Goal: Transaction & Acquisition: Purchase product/service

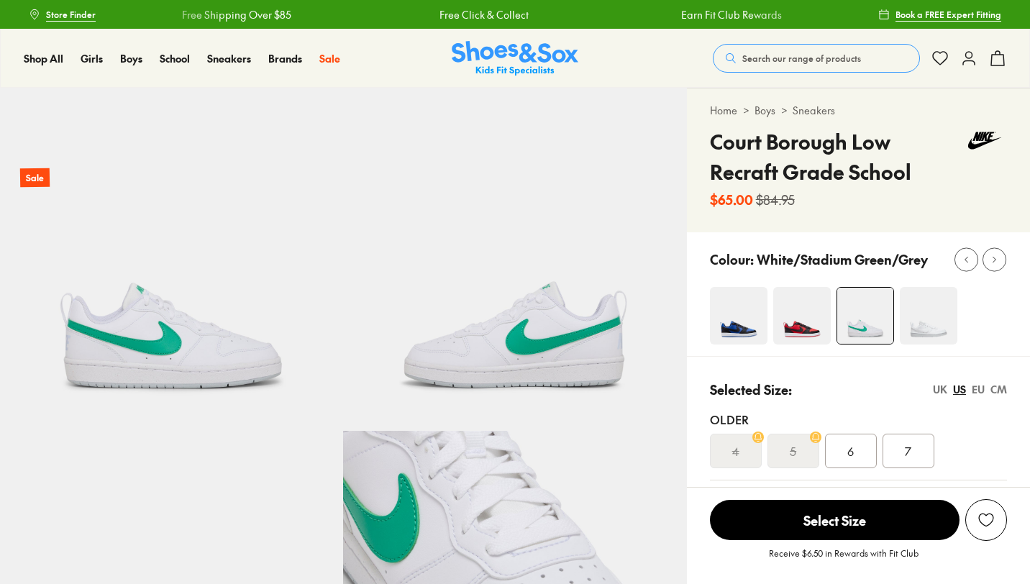
select select "*"
click at [796, 58] on span "Search our range of products" at bounding box center [801, 58] width 119 height 13
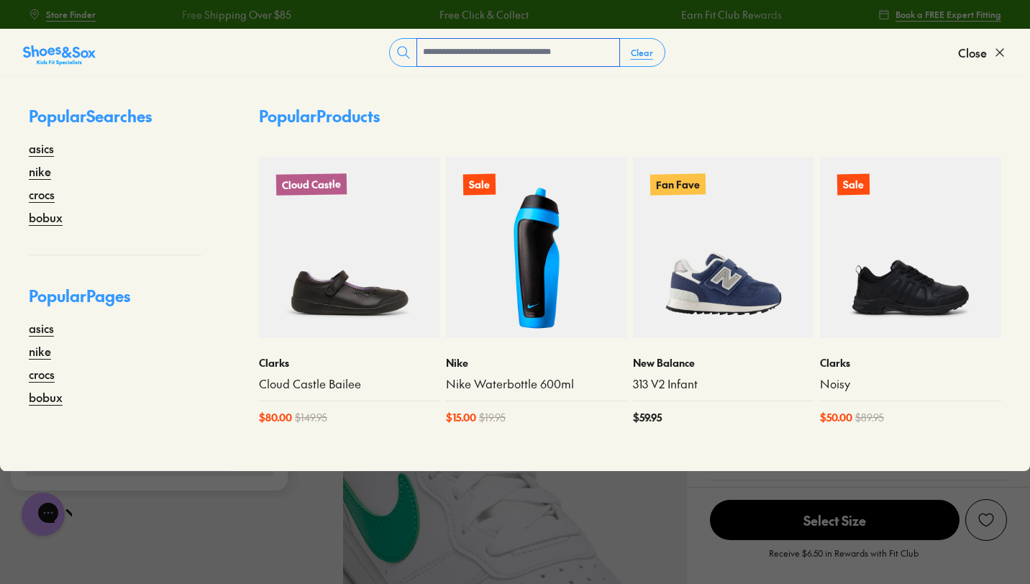
click at [489, 49] on input "text" at bounding box center [518, 52] width 202 height 27
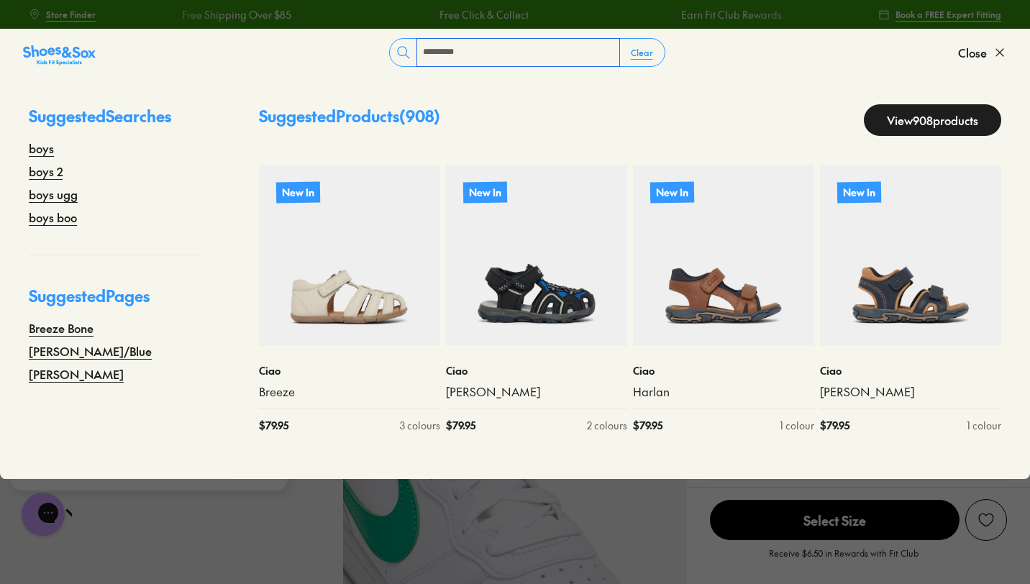
type input "*********"
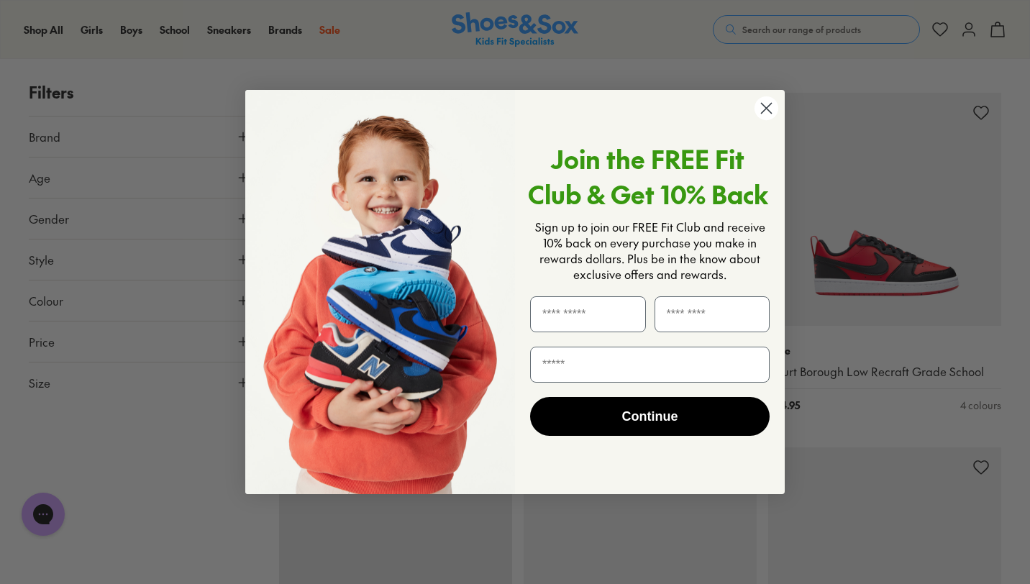
scroll to position [3663, 0]
click at [771, 106] on circle "Close dialog" at bounding box center [766, 108] width 24 height 24
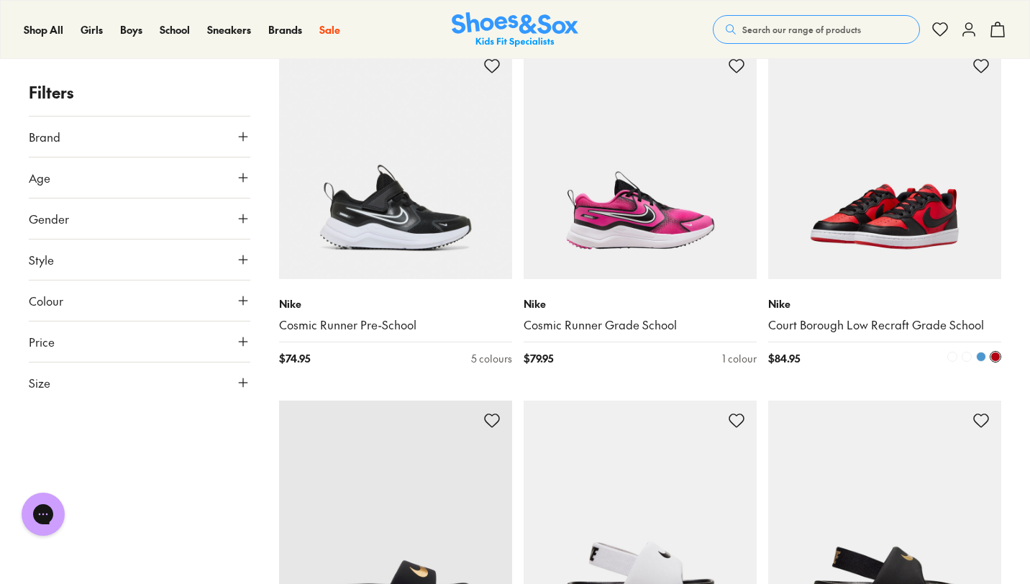
scroll to position [3710, 0]
click at [981, 354] on span at bounding box center [981, 357] width 10 height 10
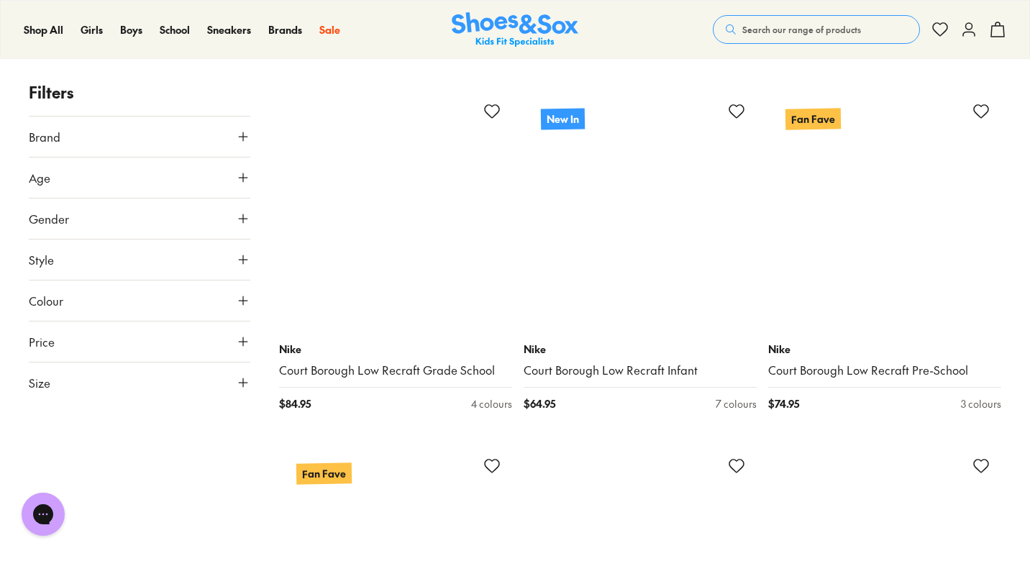
scroll to position [5492, 0]
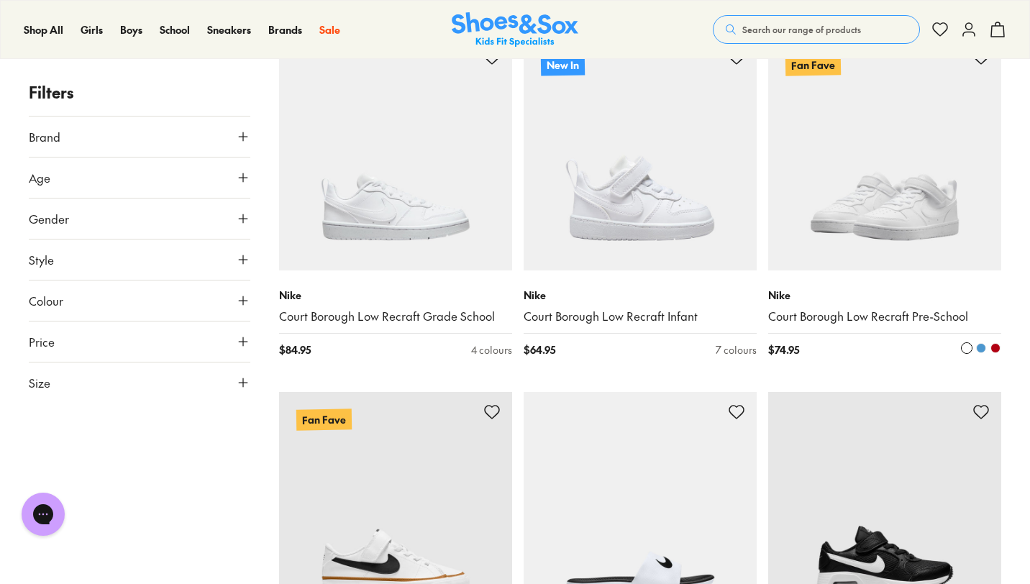
click at [983, 349] on span at bounding box center [981, 348] width 10 height 10
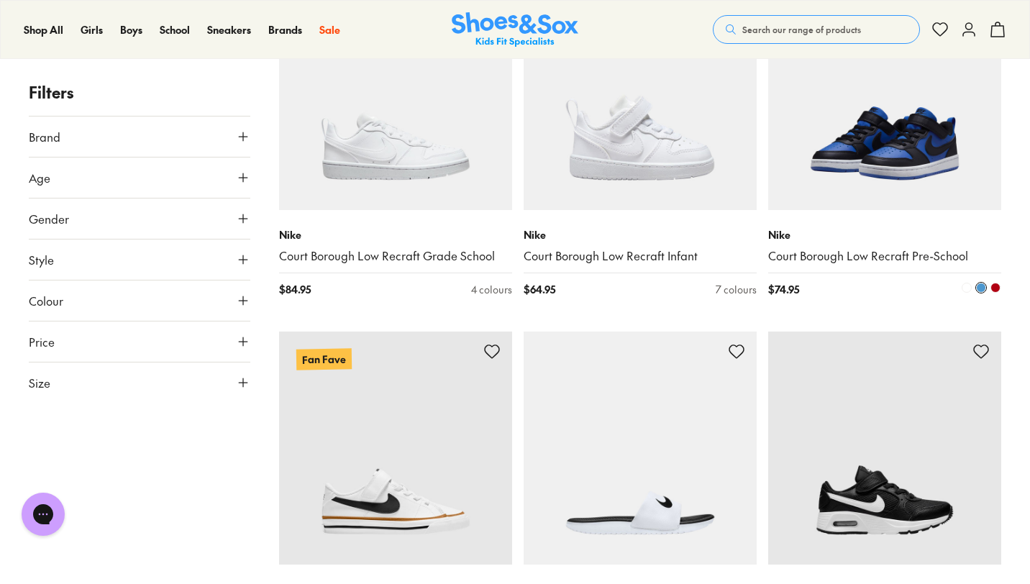
scroll to position [5520, 0]
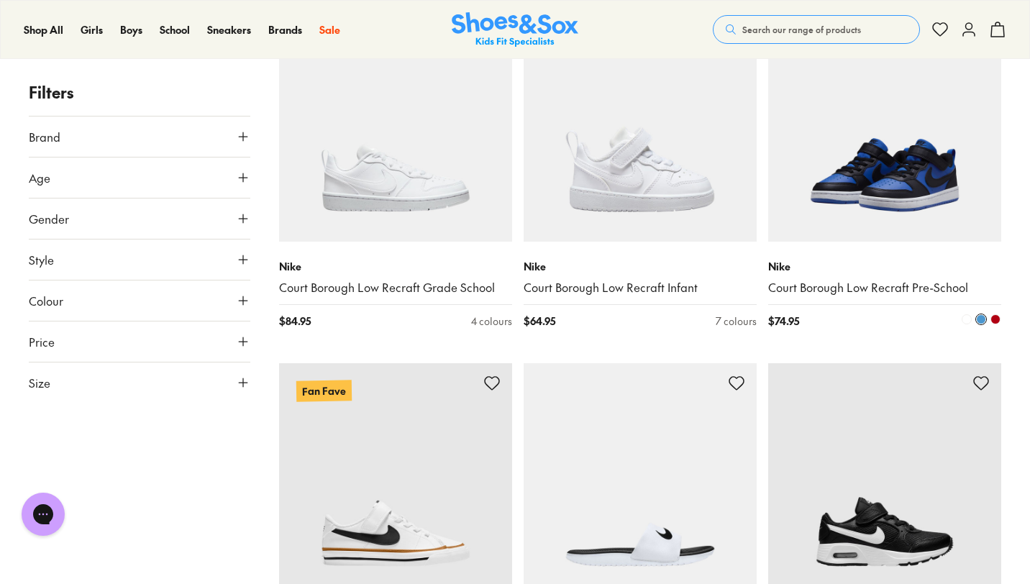
click at [996, 316] on span at bounding box center [995, 319] width 10 height 10
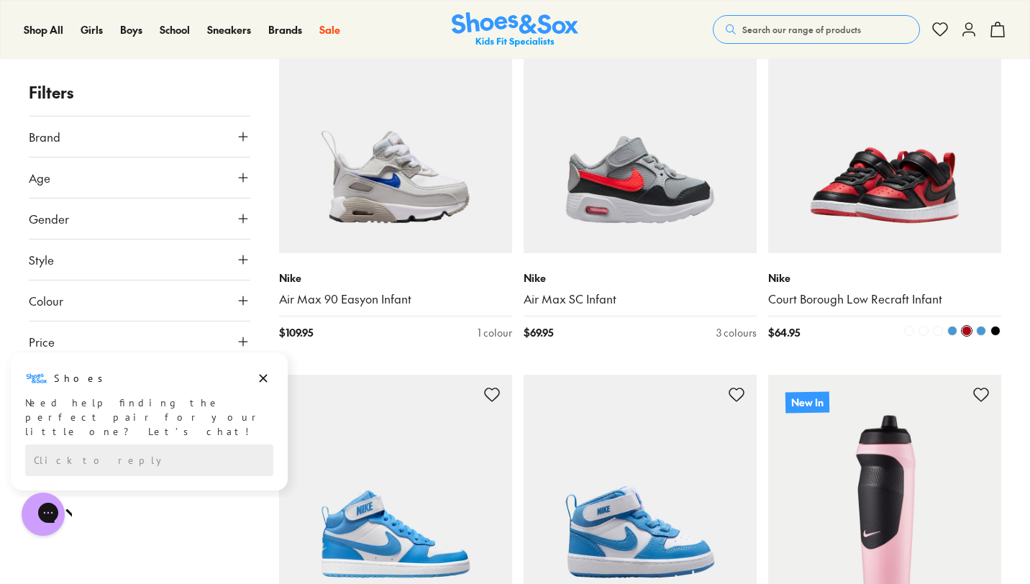
scroll to position [8699, 0]
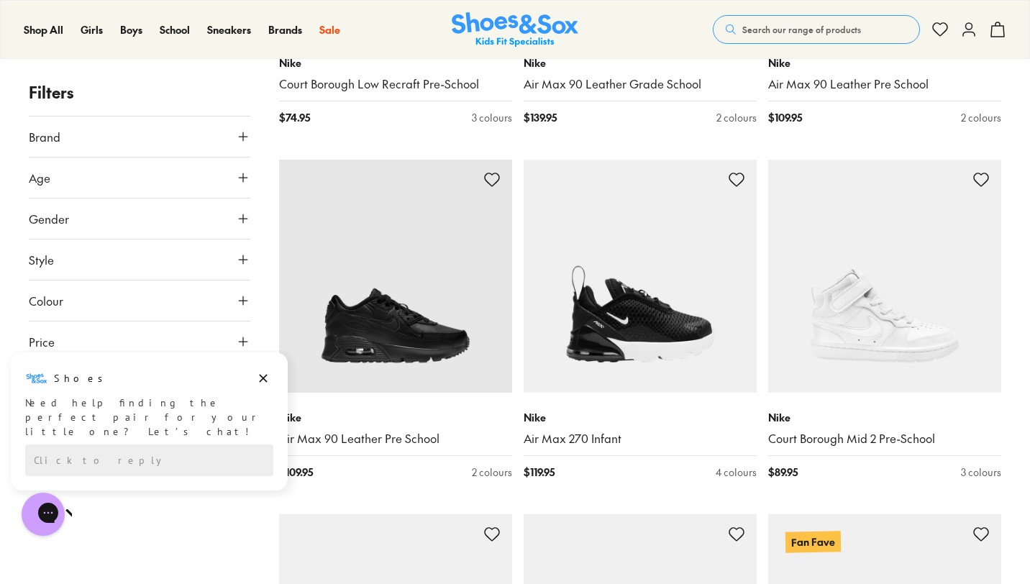
scroll to position [12820, 0]
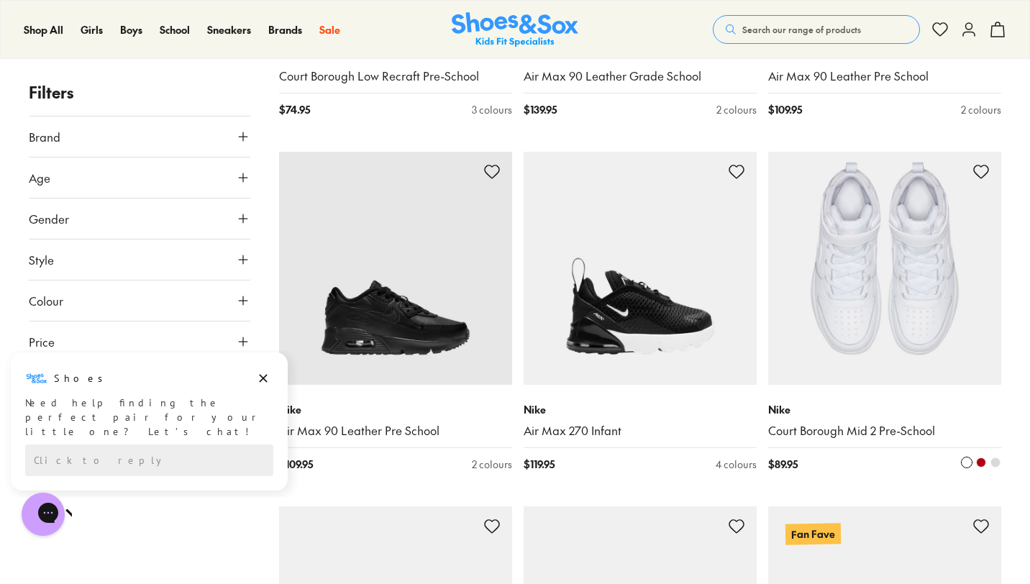
click at [983, 459] on span at bounding box center [981, 462] width 10 height 10
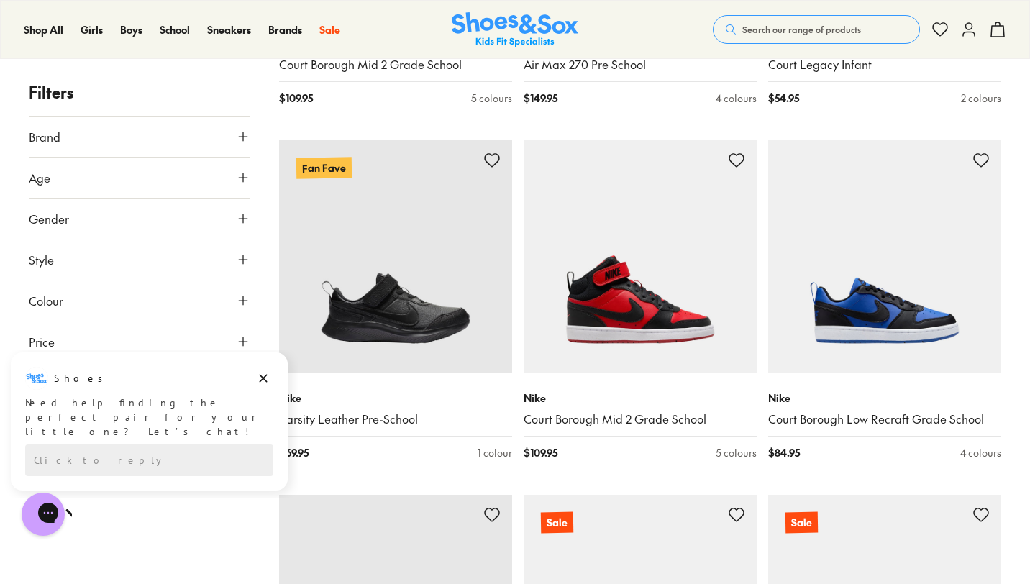
scroll to position [13542, 0]
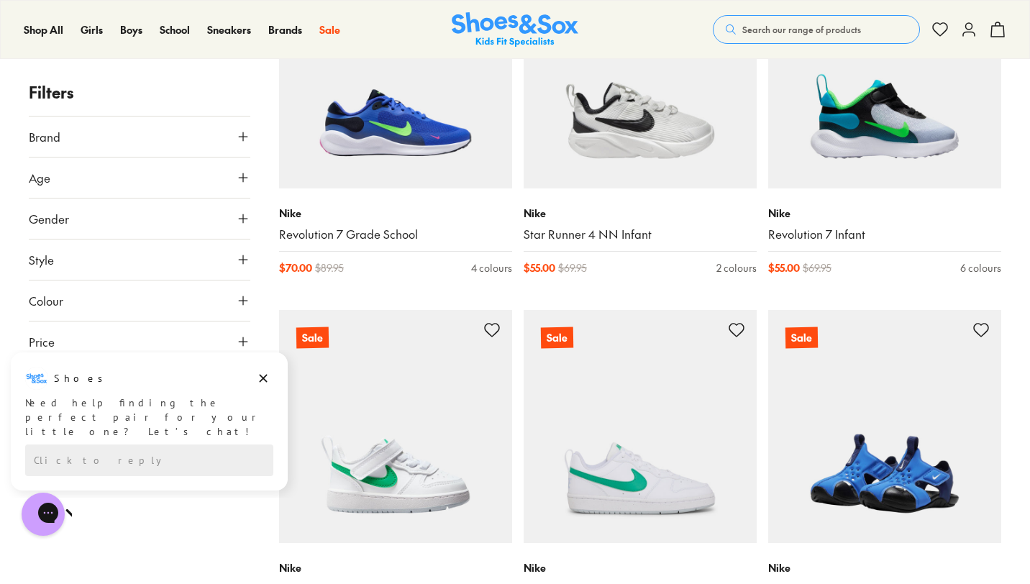
scroll to position [15445, 0]
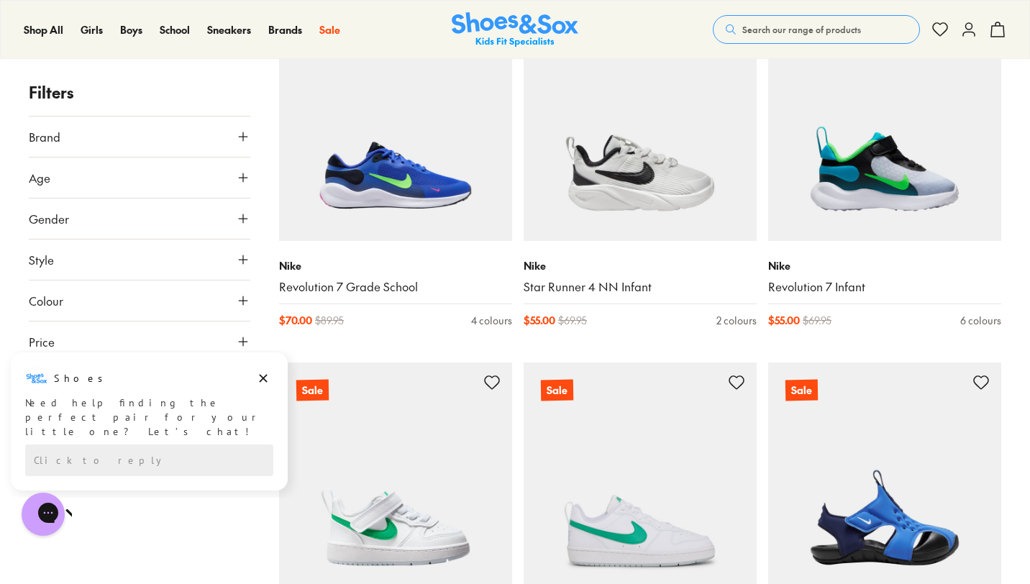
click at [230, 169] on button "Age" at bounding box center [139, 177] width 221 height 40
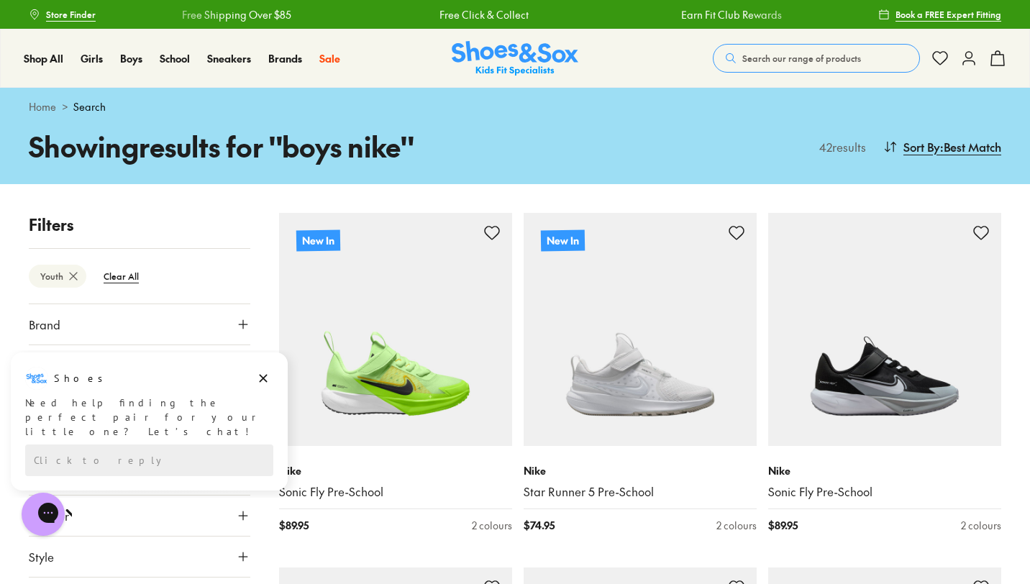
click at [771, 78] on div "Shop All Shop All Shop All New Arrivals Up to 40% Off Sale Online Only Best Sel…" at bounding box center [515, 58] width 1030 height 59
click at [777, 60] on span "Search our range of products" at bounding box center [801, 58] width 119 height 13
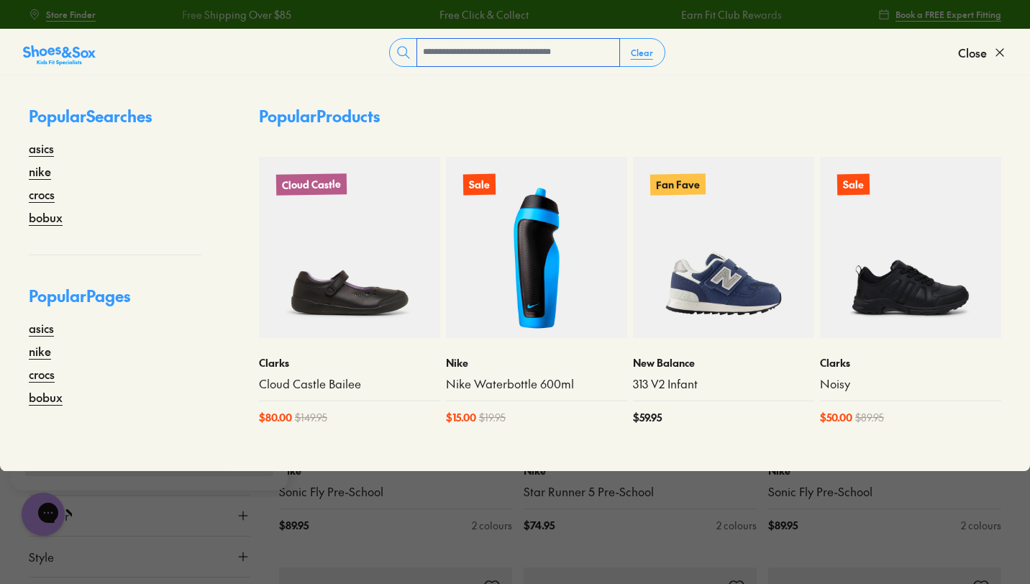
click at [539, 48] on input "text" at bounding box center [518, 52] width 202 height 27
type input "**********"
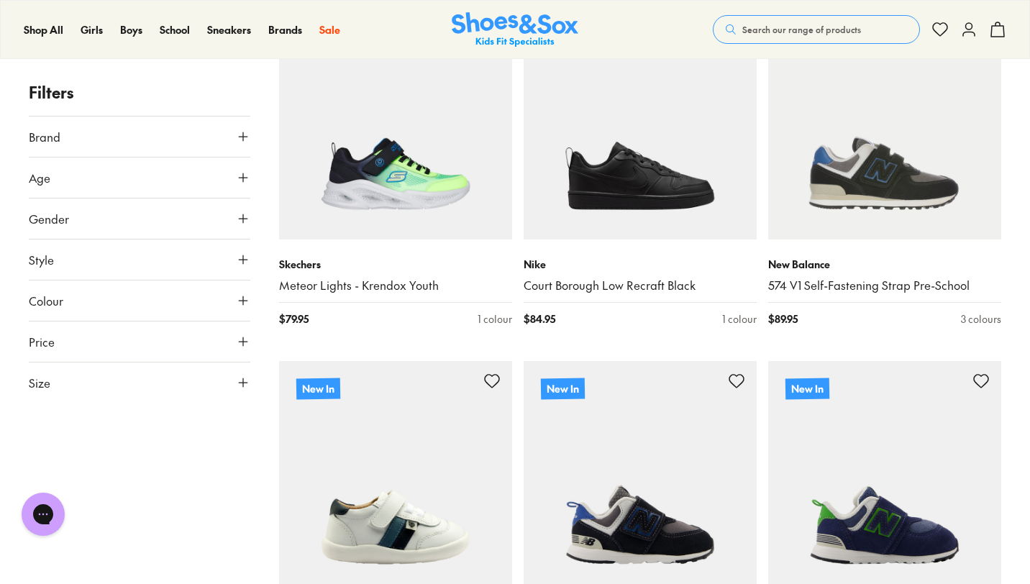
scroll to position [921, 0]
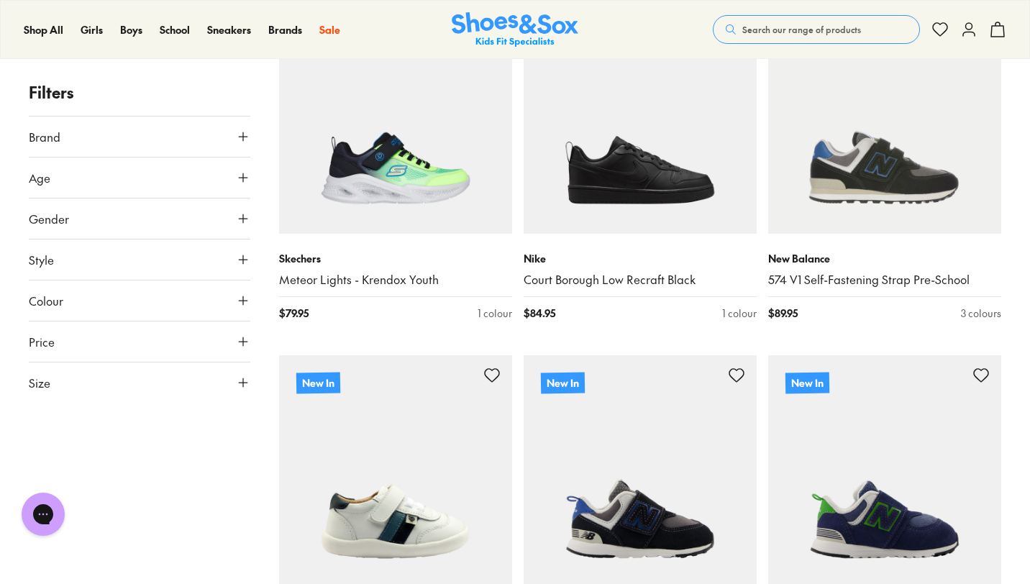
click at [247, 256] on icon at bounding box center [243, 259] width 14 height 14
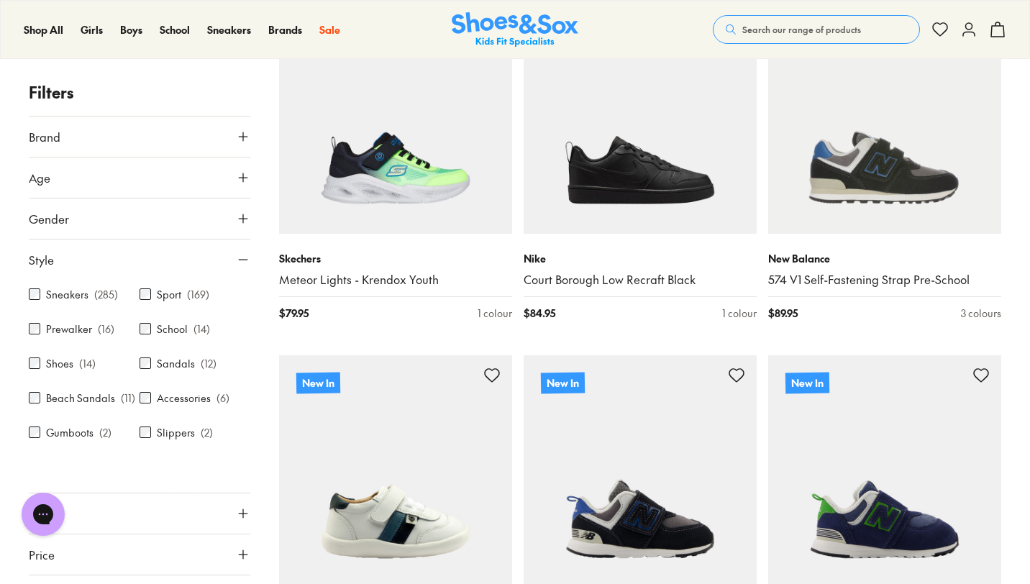
click at [238, 260] on icon at bounding box center [243, 259] width 14 height 14
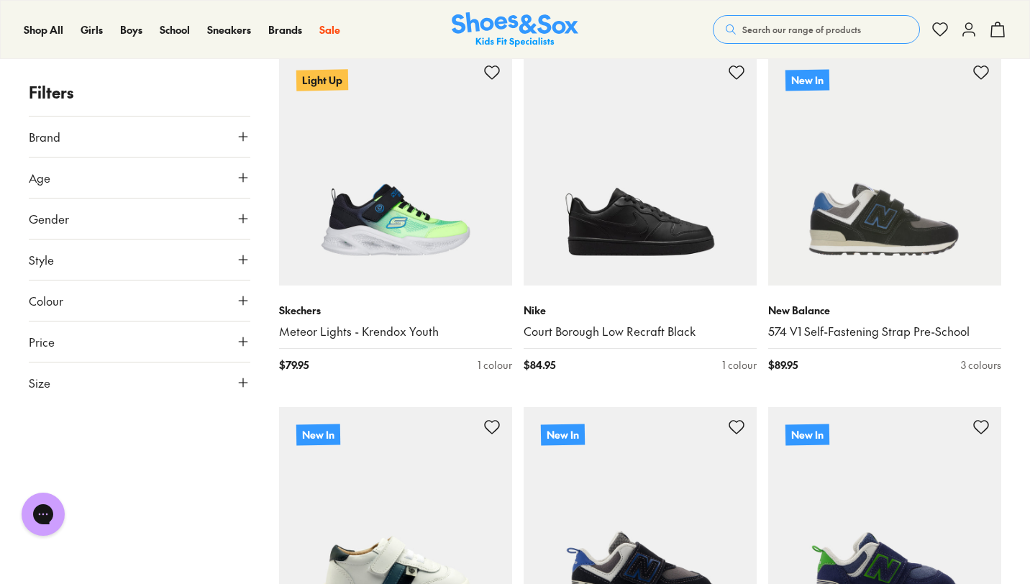
scroll to position [872, 0]
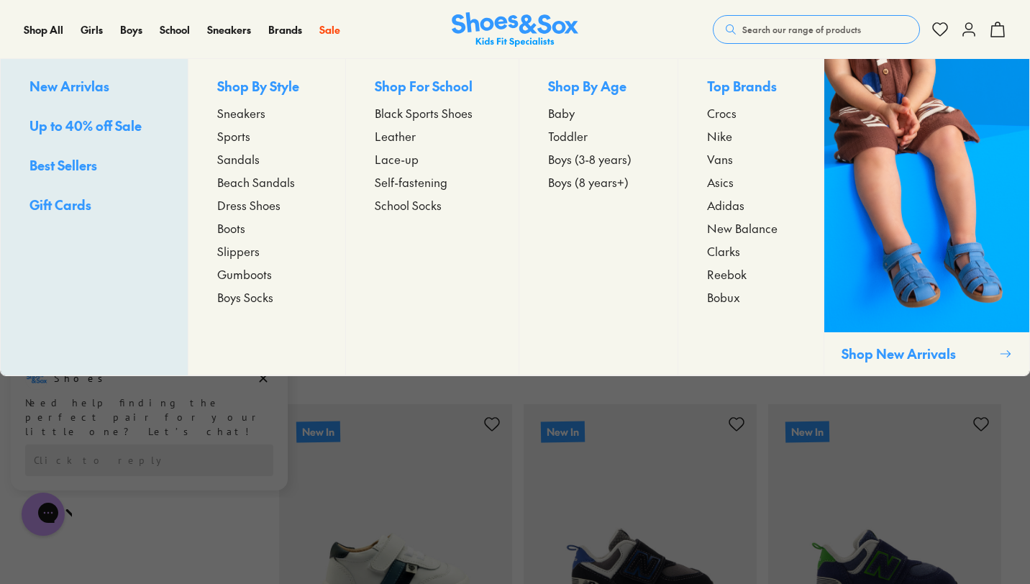
click at [139, 38] on div "Boys New Arrivlas Up to 40% off Sale Best Sellers Gift Cards Shop By Style Snea…" at bounding box center [140, 30] width 40 height 58
click at [133, 32] on span "Boys" at bounding box center [131, 29] width 22 height 14
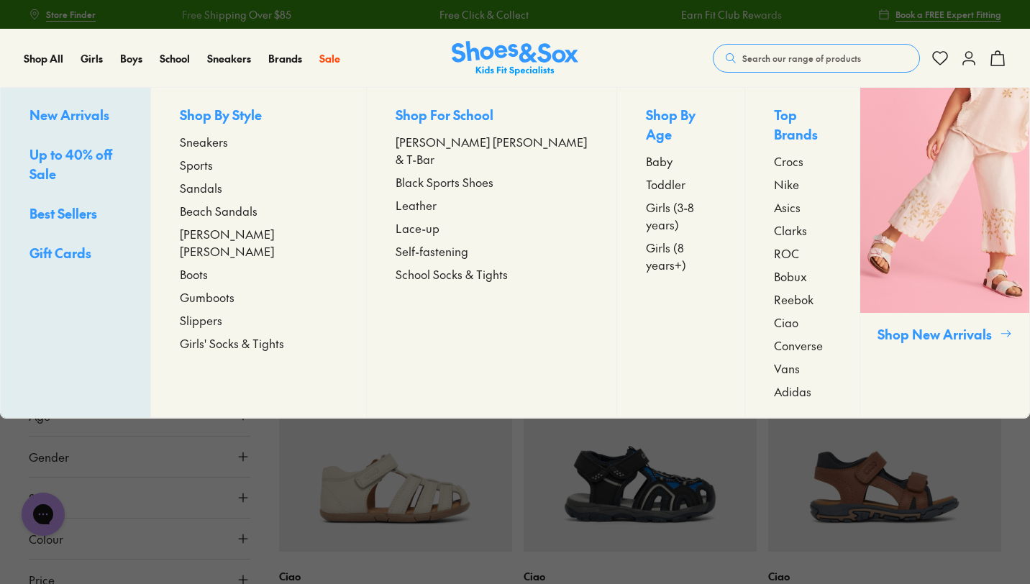
click at [228, 141] on span "Sneakers" at bounding box center [204, 141] width 48 height 17
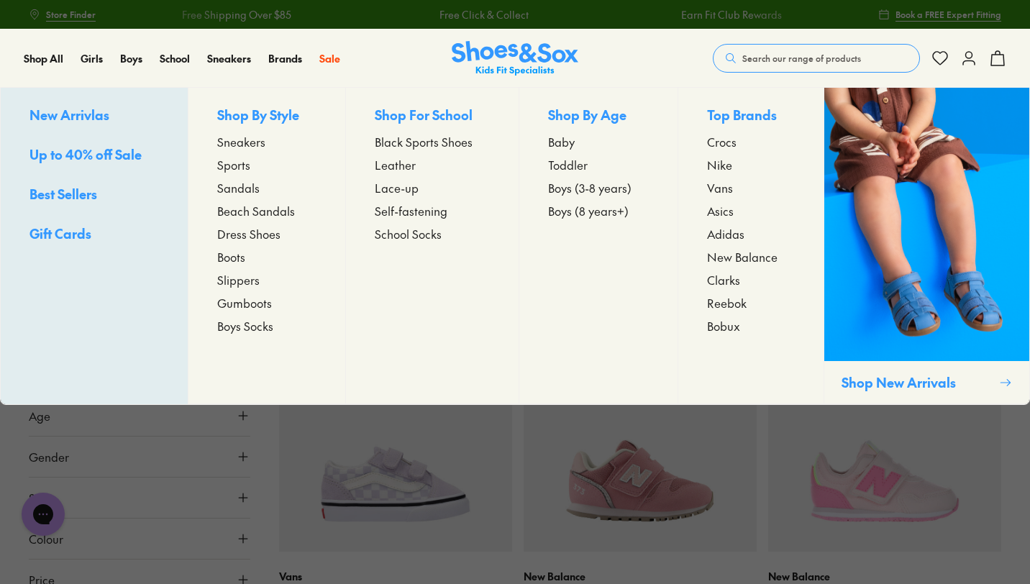
click at [248, 141] on span "Sneakers" at bounding box center [241, 141] width 48 height 17
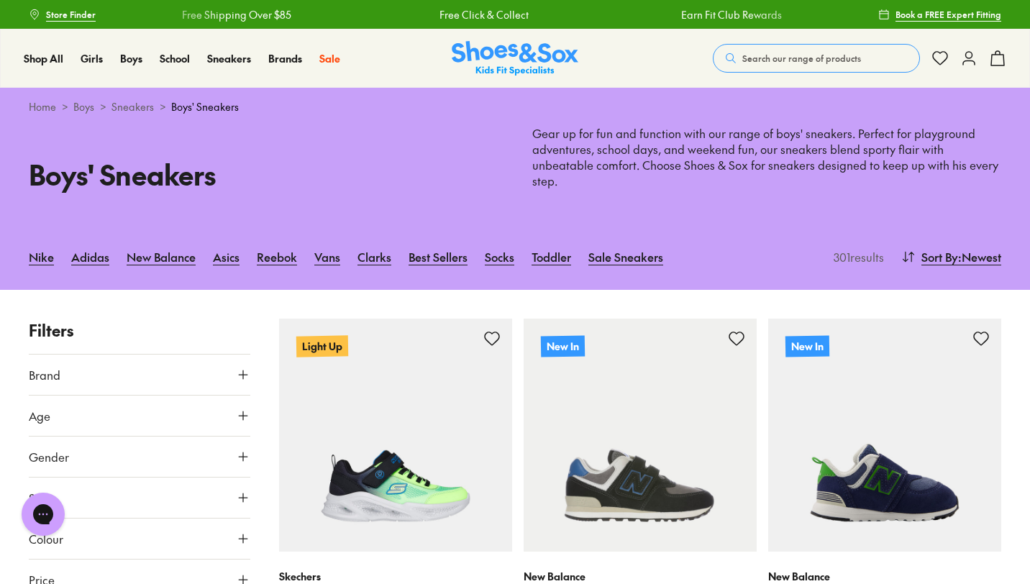
click at [811, 38] on div "Shop All Shop All Shop All New Arrivals Up to 40% Off Sale Online Only Best Sel…" at bounding box center [515, 58] width 1030 height 59
click at [790, 64] on span "Search our range of products" at bounding box center [801, 58] width 119 height 13
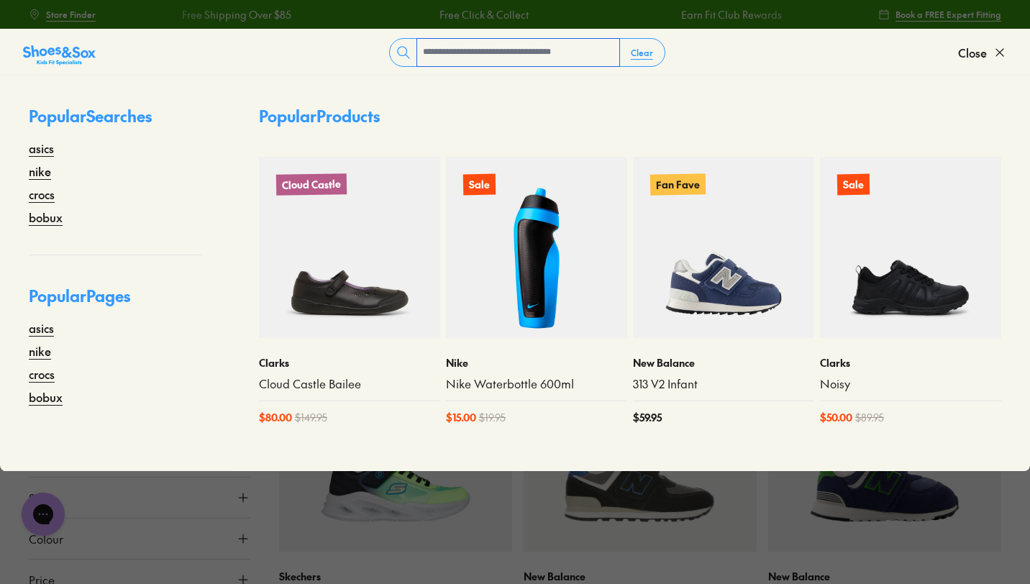
click at [538, 53] on input "text" at bounding box center [518, 52] width 202 height 27
type input "**********"
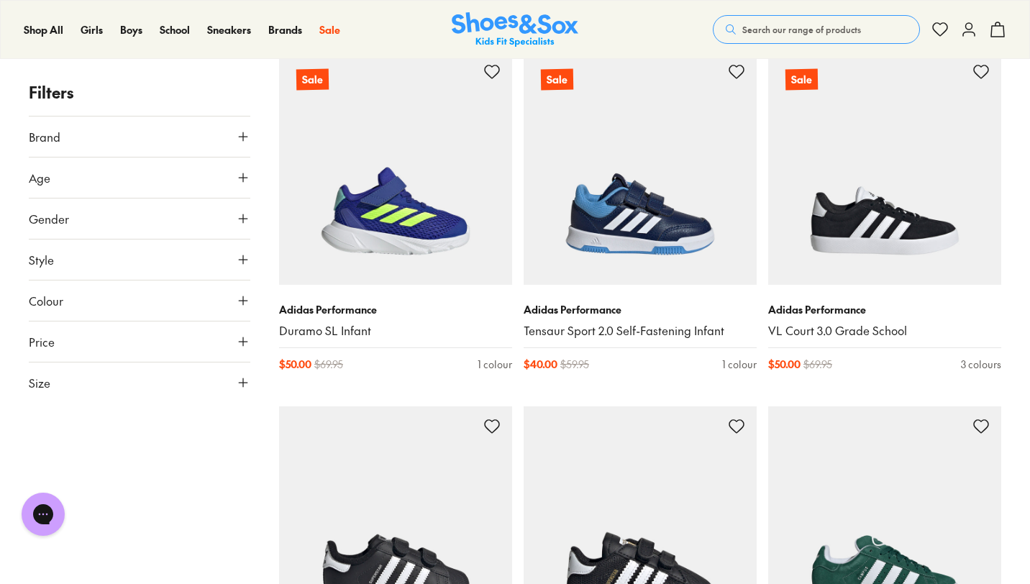
scroll to position [3727, 0]
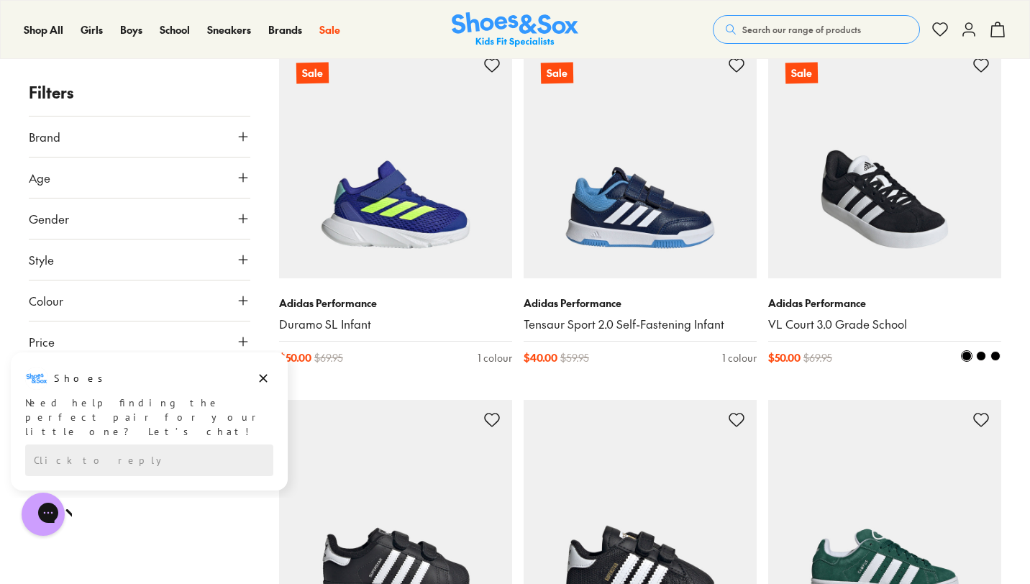
click at [982, 357] on span at bounding box center [981, 356] width 10 height 10
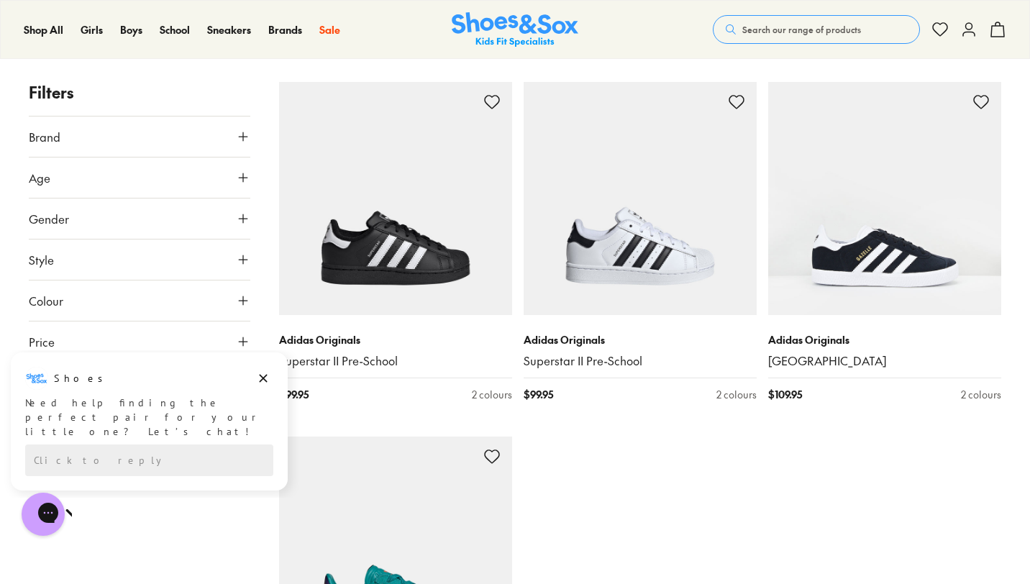
scroll to position [4402, 0]
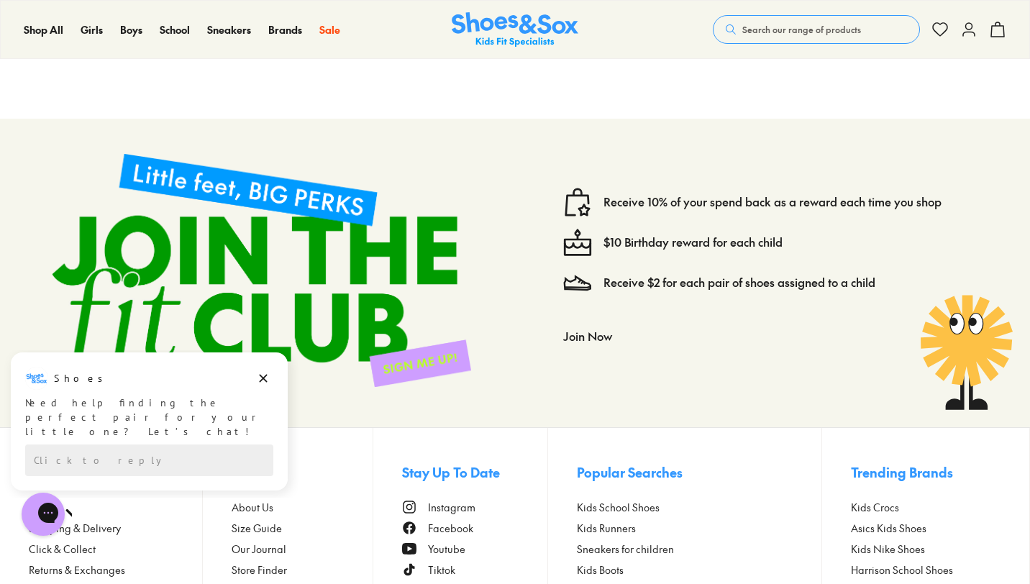
scroll to position [7643, 0]
